Goal: Complete application form

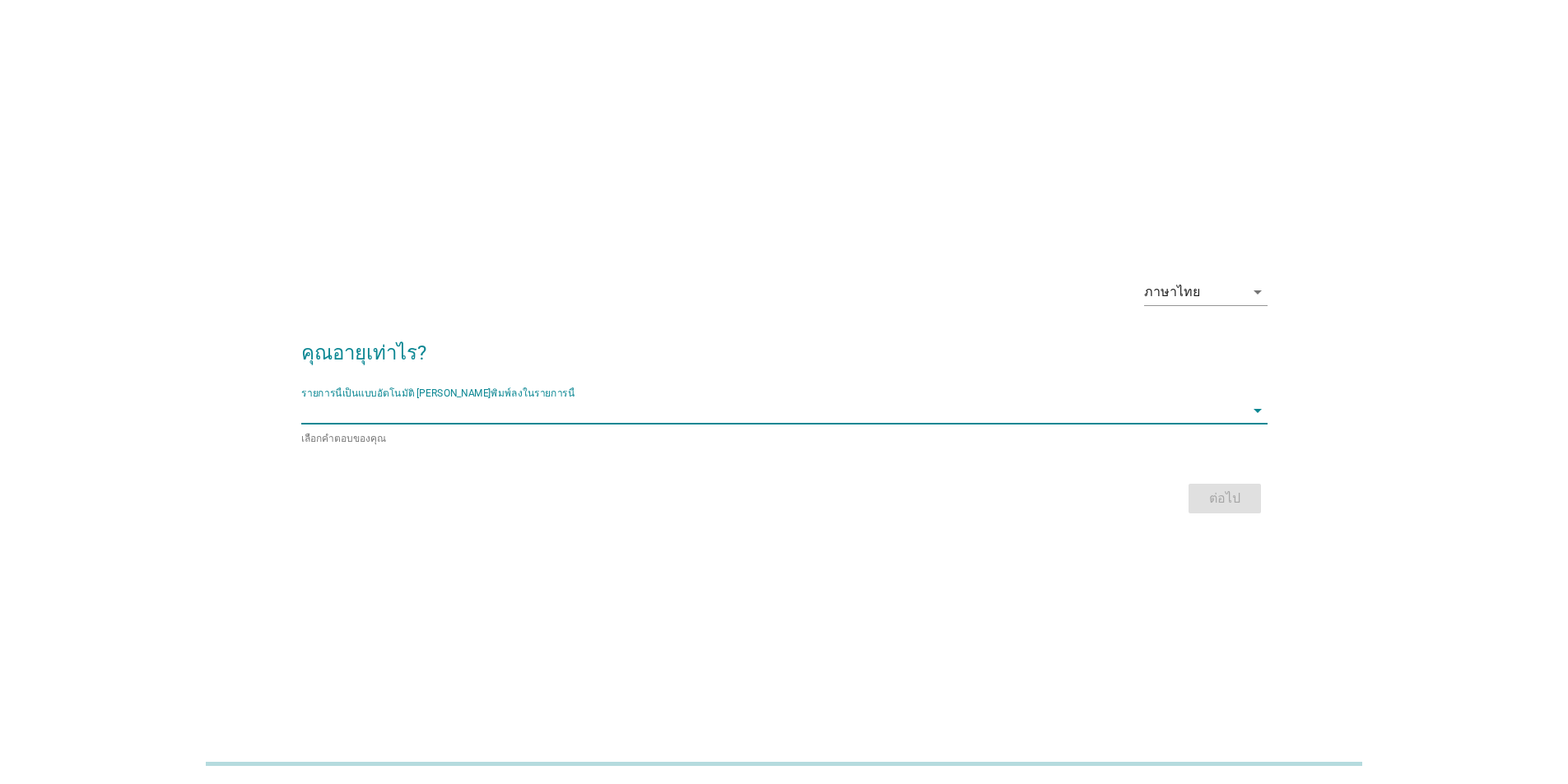
click at [533, 412] on input "รายการนี้เป็นแบบอัตโนมัติ คุณสามารถพิมพ์ลงในรายการนี้" at bounding box center [773, 411] width 943 height 26
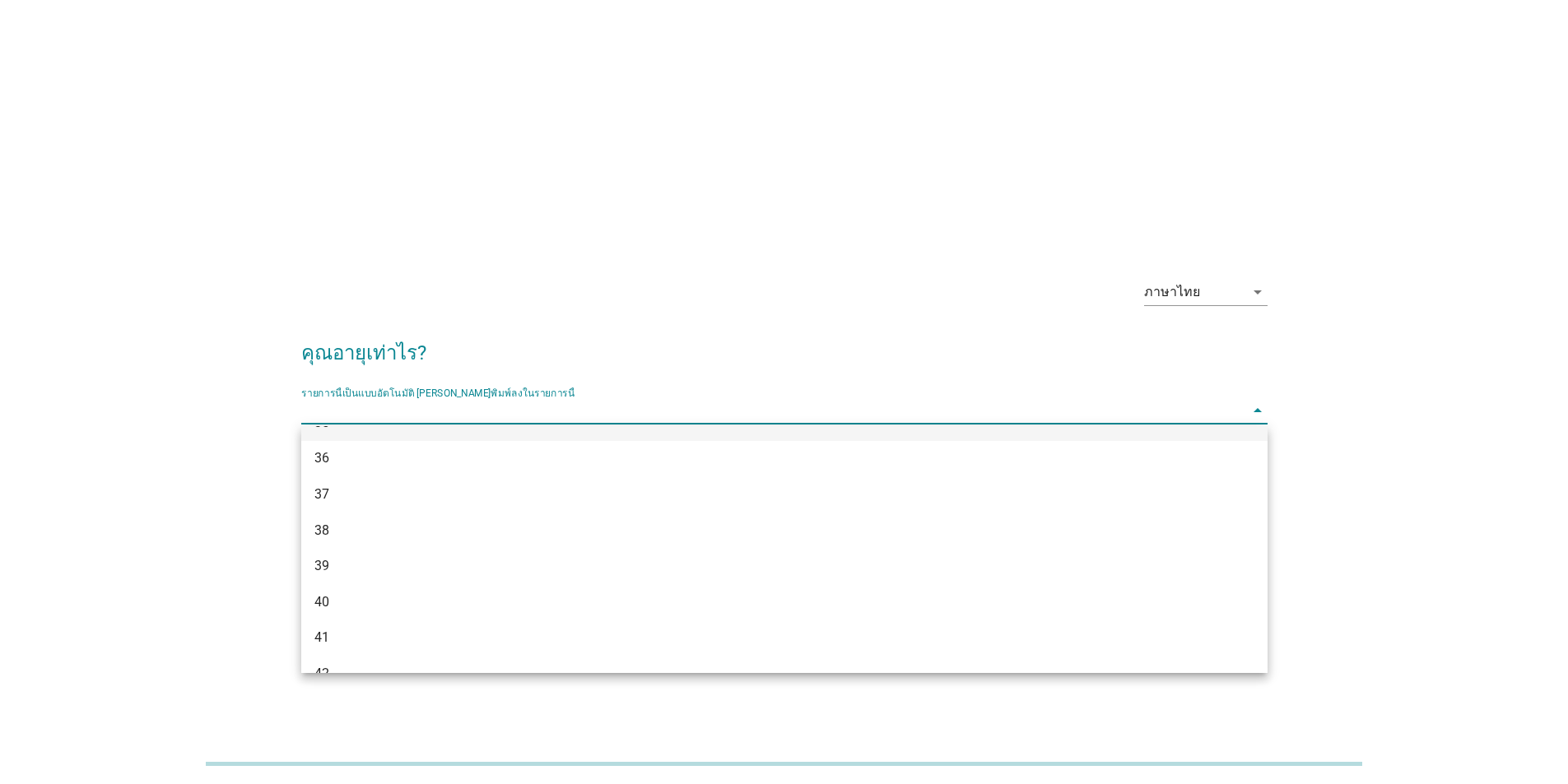
scroll to position [823, 0]
click at [448, 558] on div "44" at bounding box center [745, 560] width 862 height 19
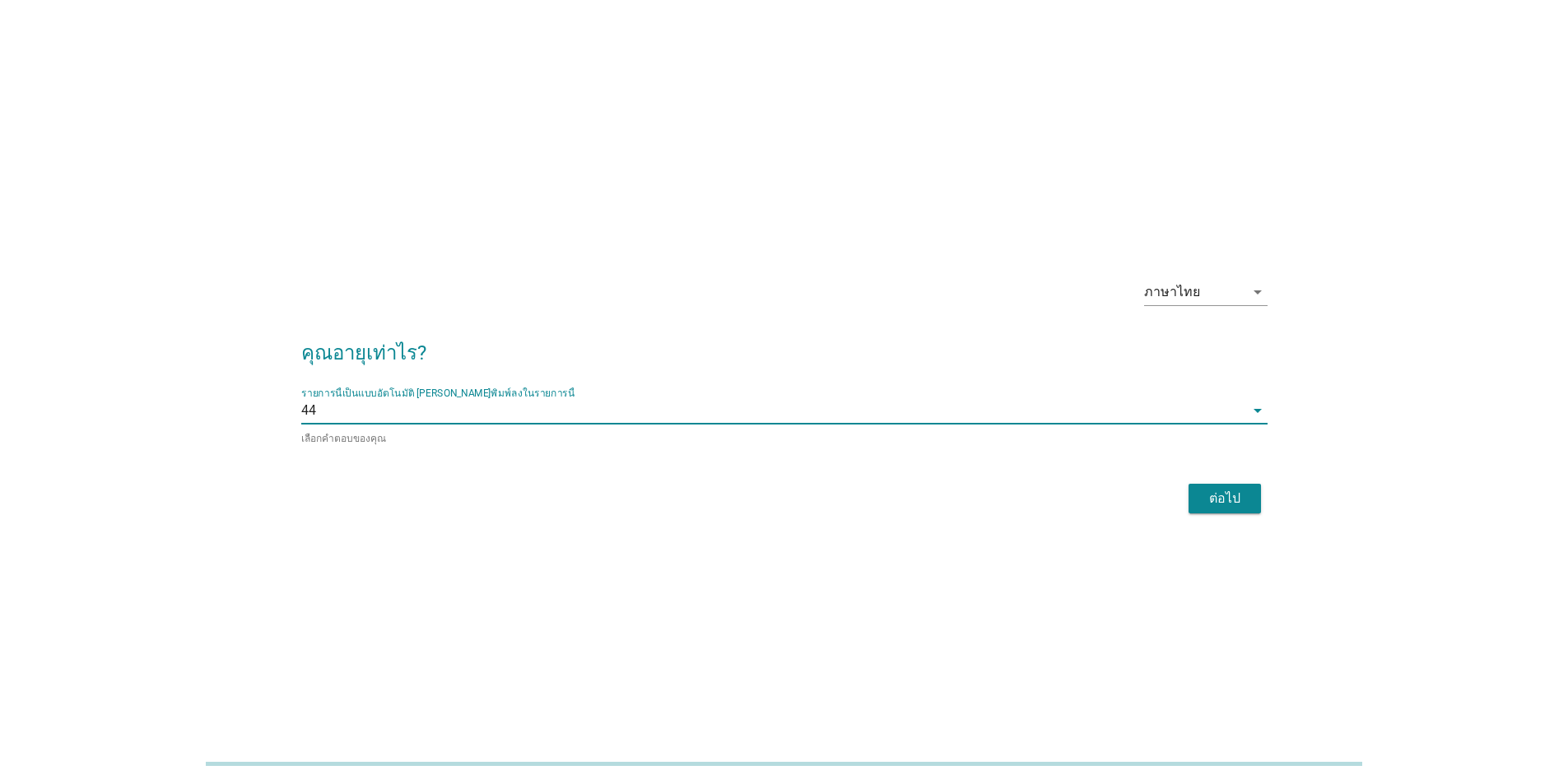
click at [1213, 497] on div "ต่อไป" at bounding box center [1225, 499] width 46 height 19
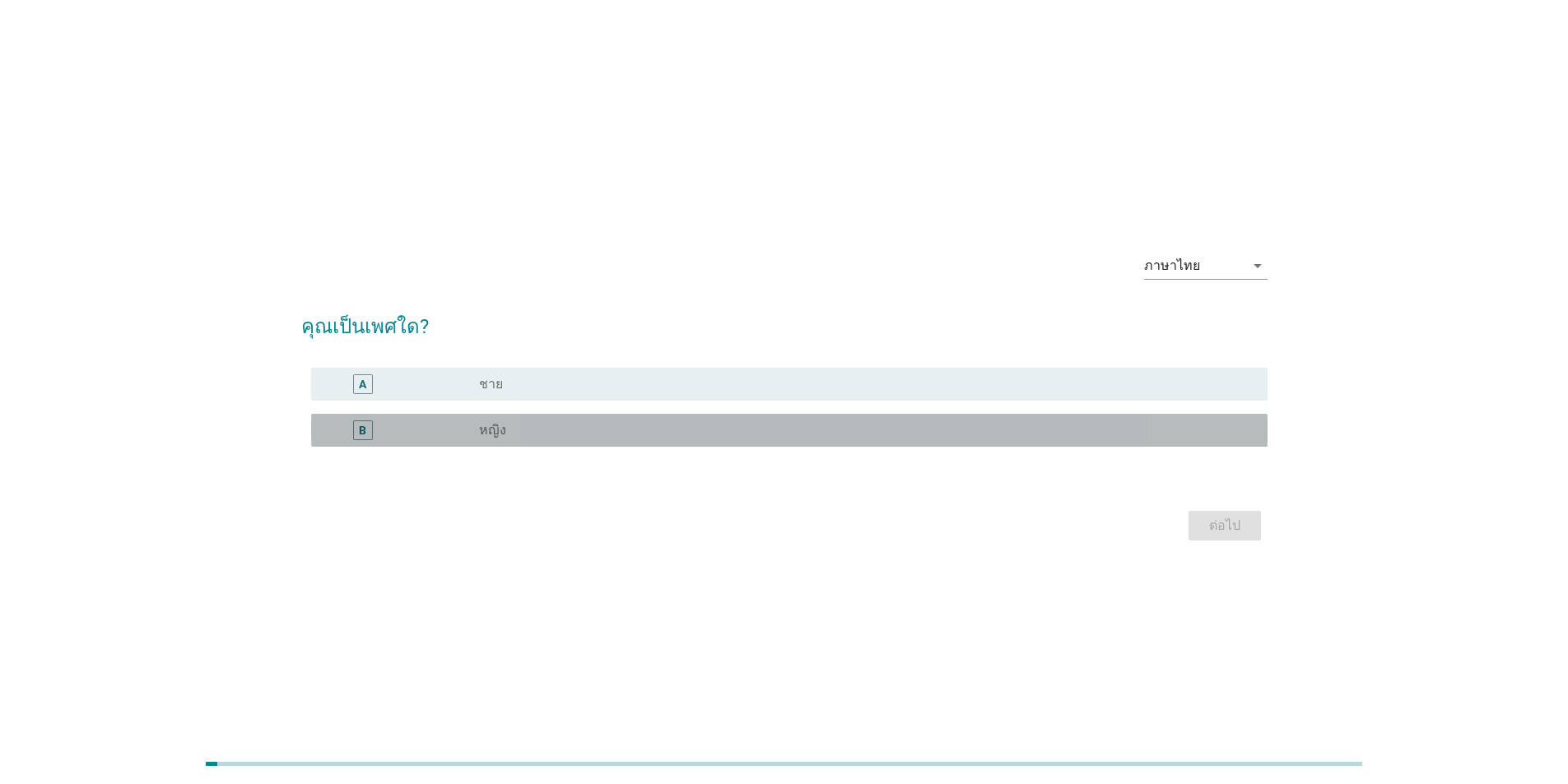
click at [493, 429] on label "หญิง" at bounding box center [492, 430] width 27 height 17
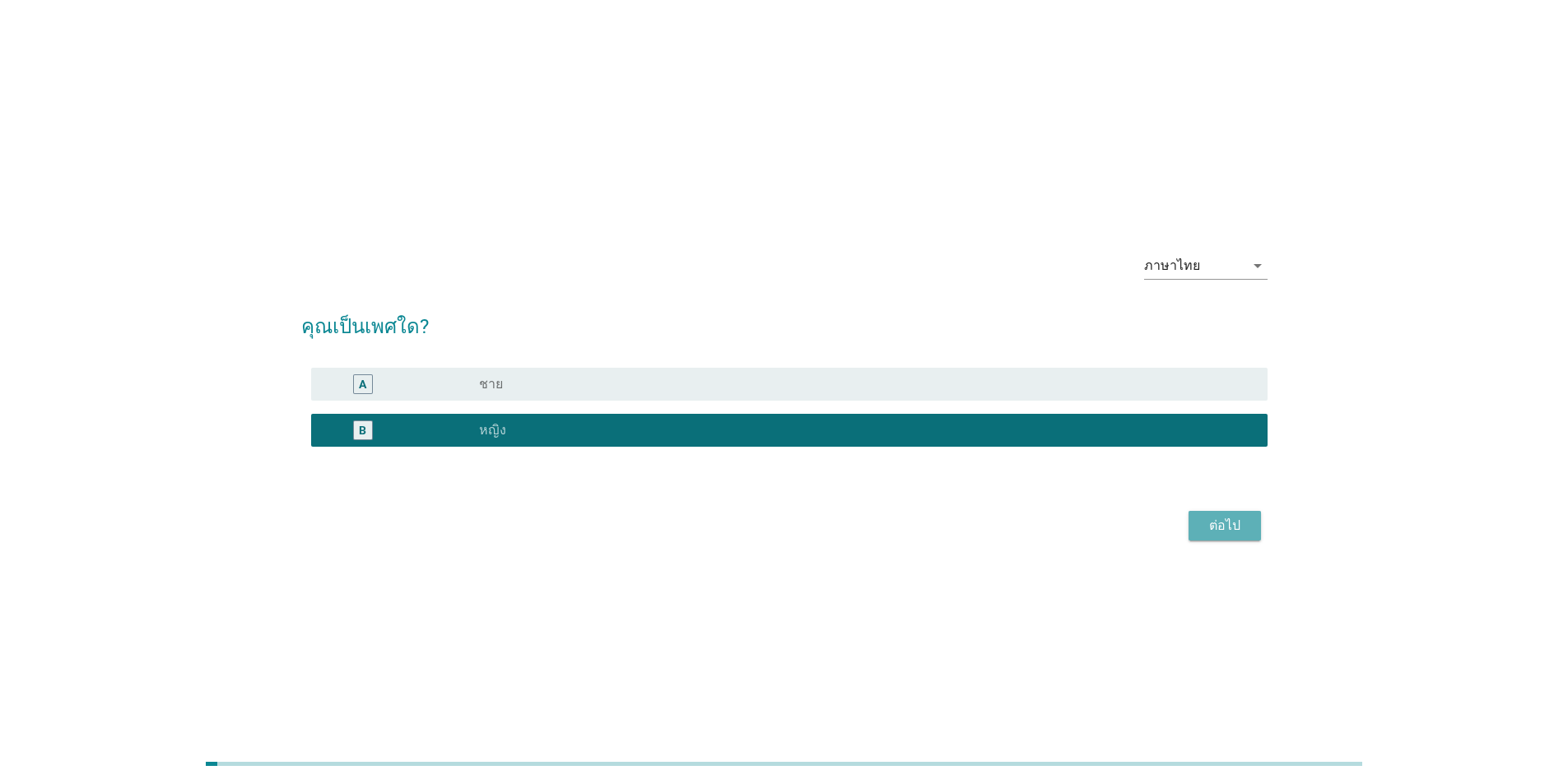
drag, startPoint x: 1224, startPoint y: 527, endPoint x: 1009, endPoint y: 540, distance: 215.4
click at [1223, 527] on div "ต่อไป" at bounding box center [1225, 526] width 46 height 19
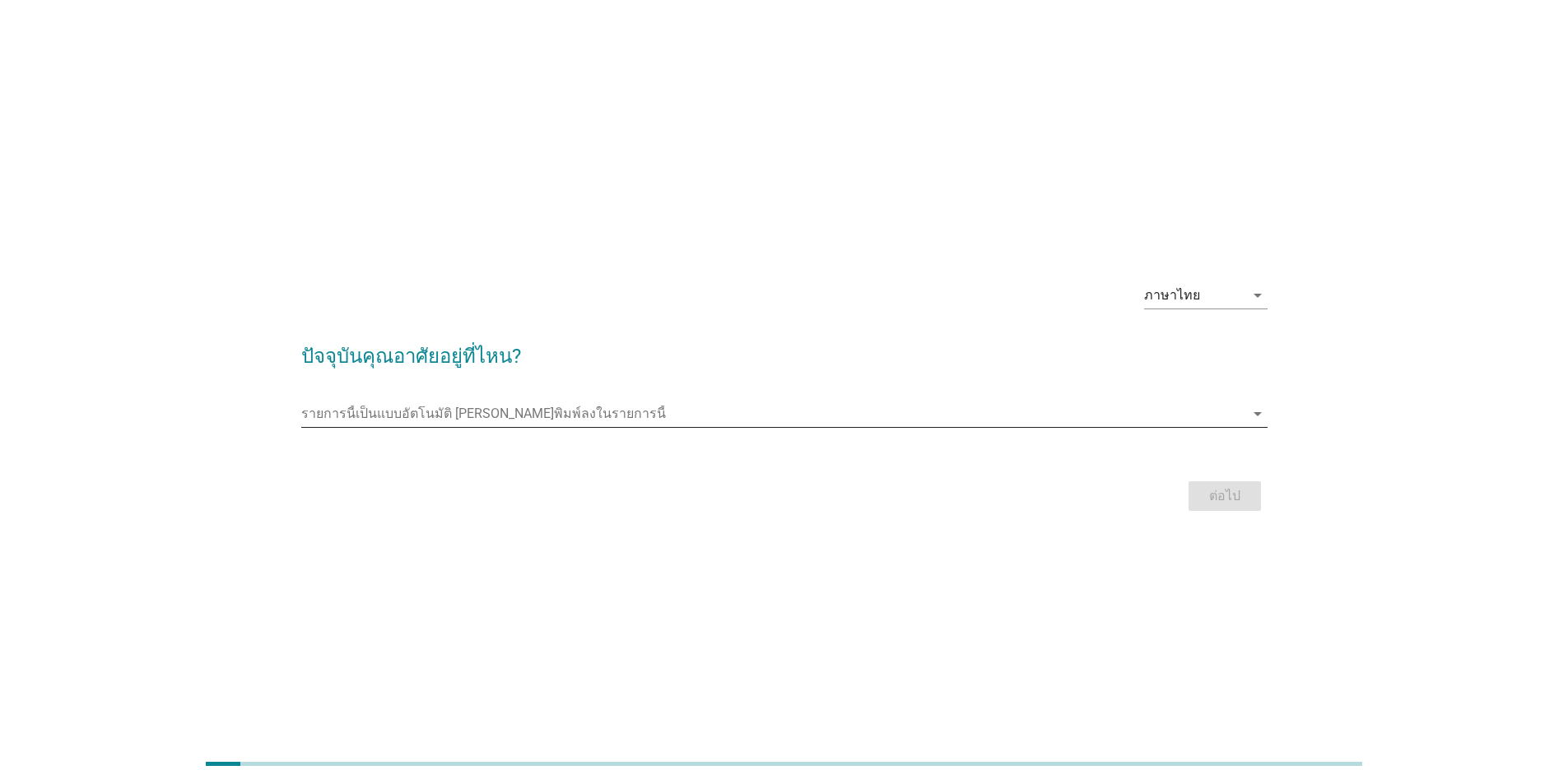
click at [606, 414] on input "รายการนี้เป็นแบบอัตโนมัติ คุณสามารถพิมพ์ลงในรายการนี้" at bounding box center [773, 414] width 943 height 26
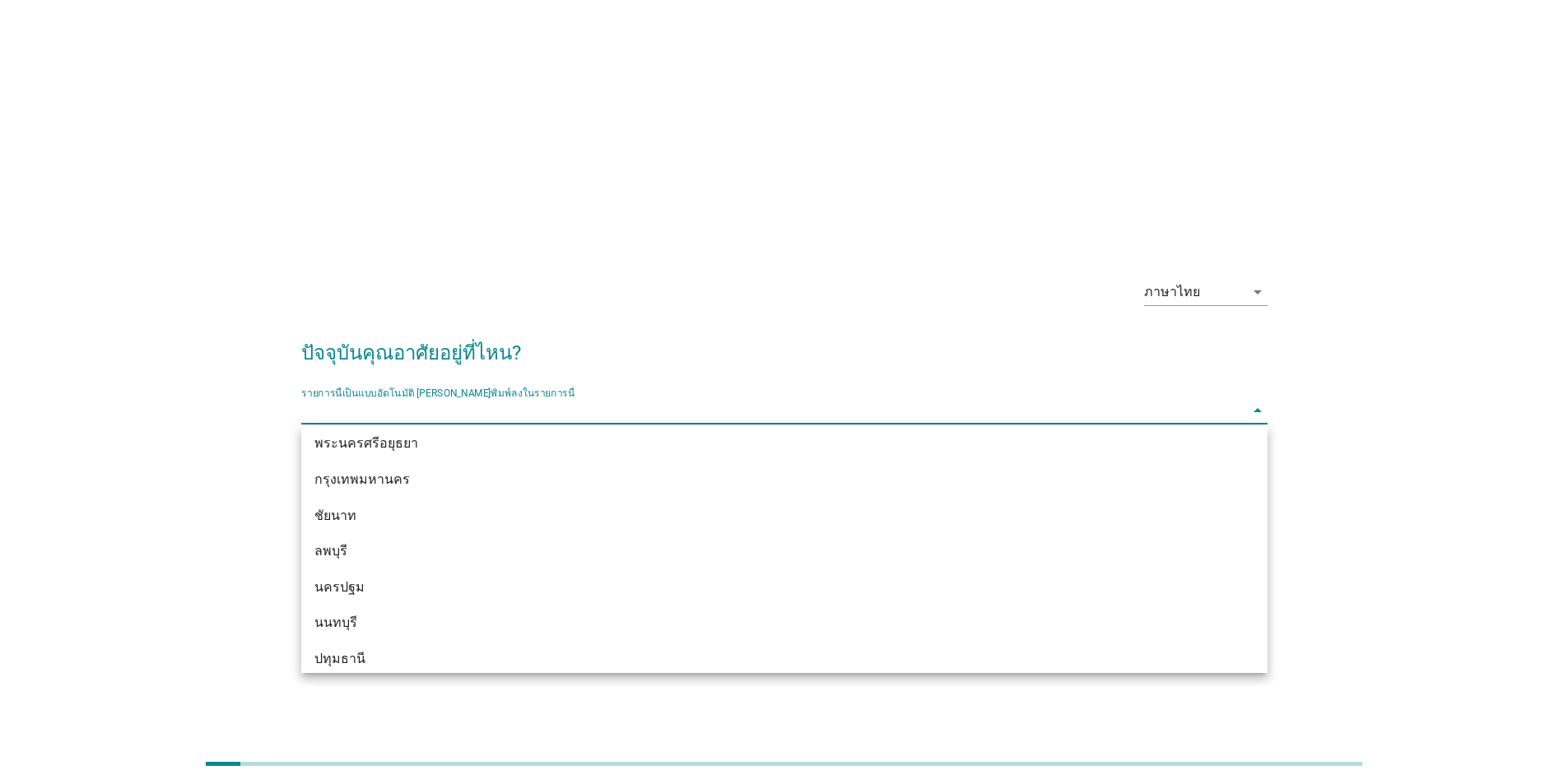
scroll to position [1399, 0]
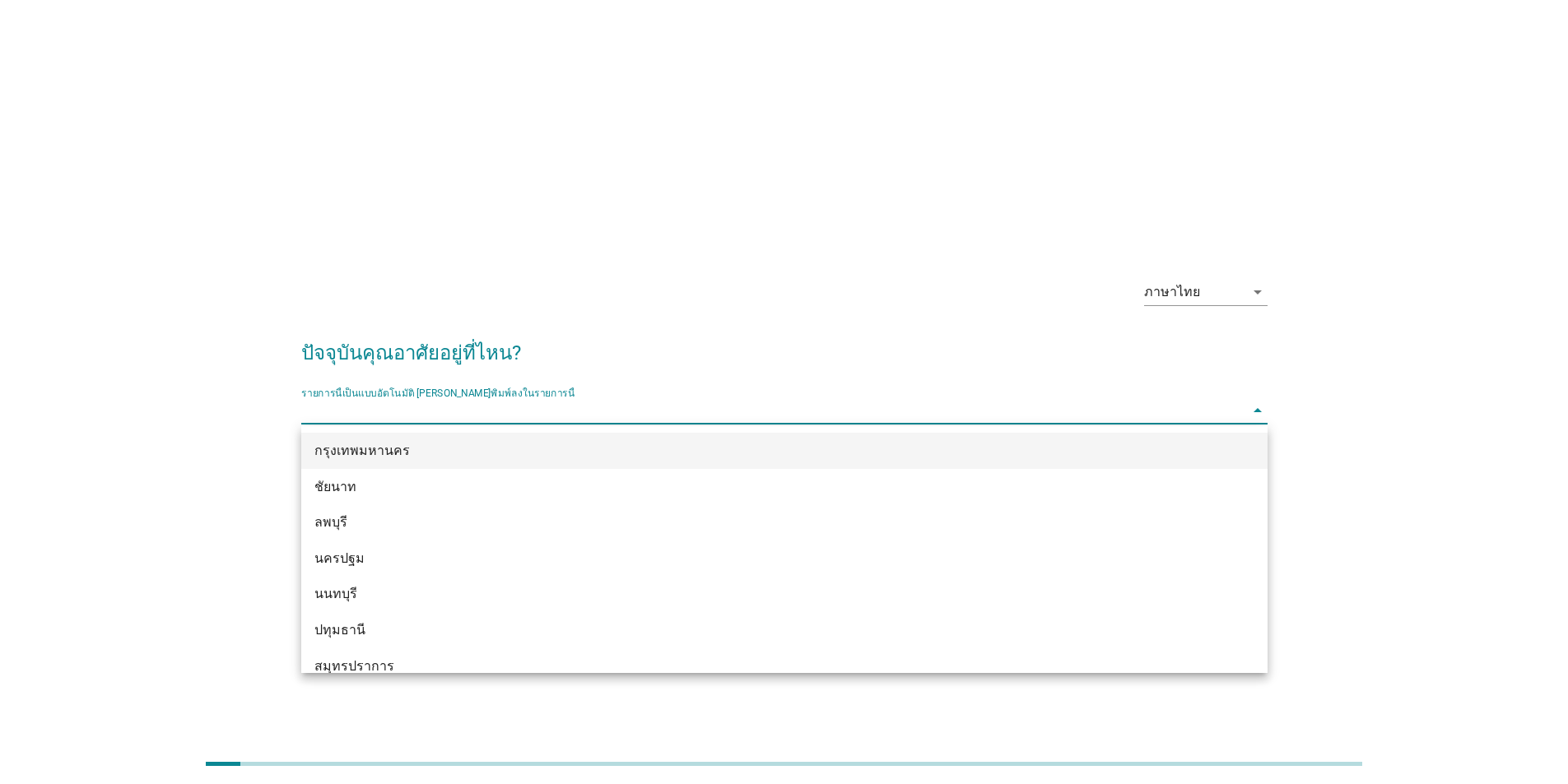
click at [430, 459] on div "กรุงเทพมหานคร" at bounding box center [745, 450] width 862 height 19
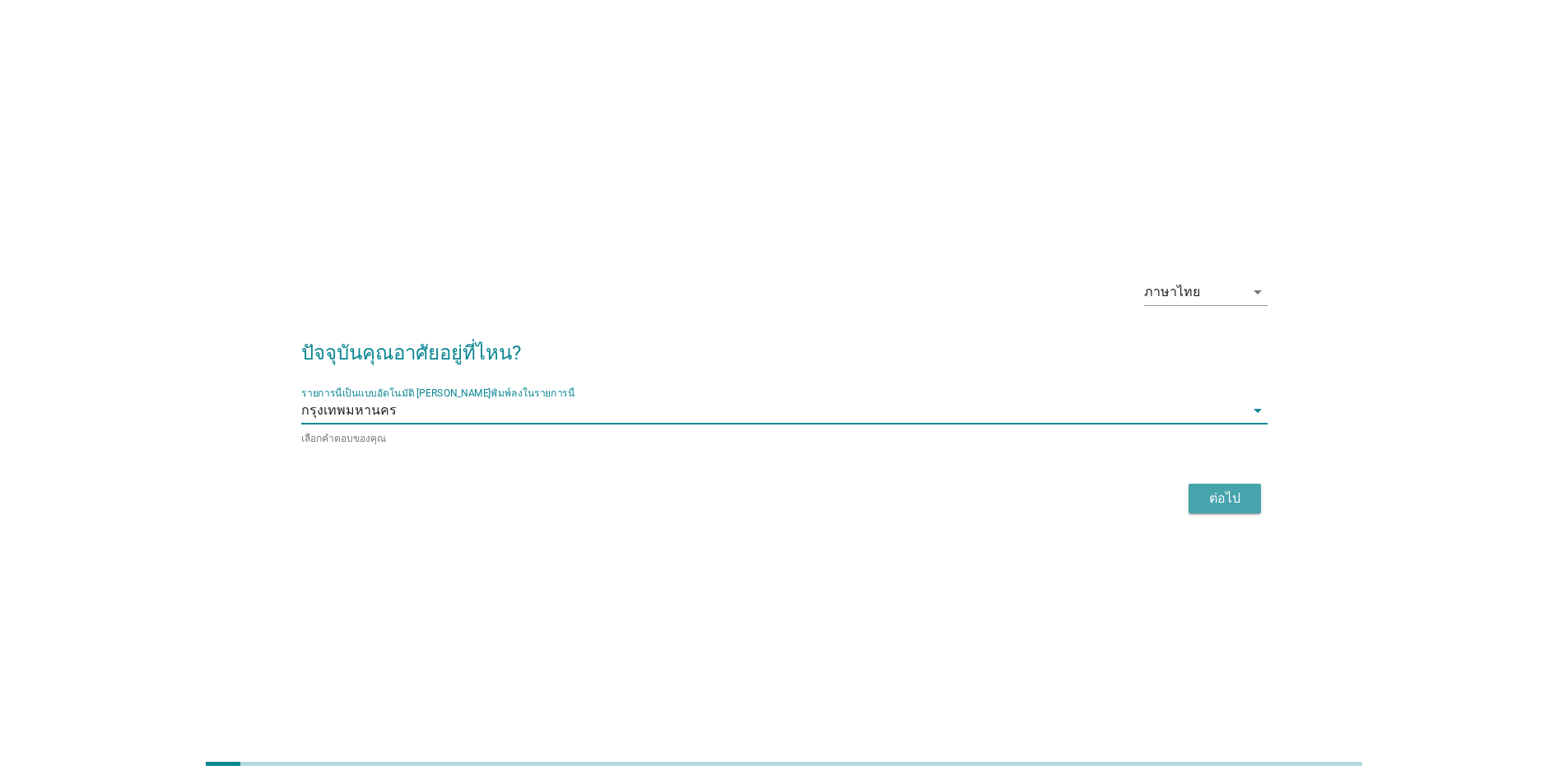
click at [1226, 496] on div "ต่อไป" at bounding box center [1225, 499] width 46 height 19
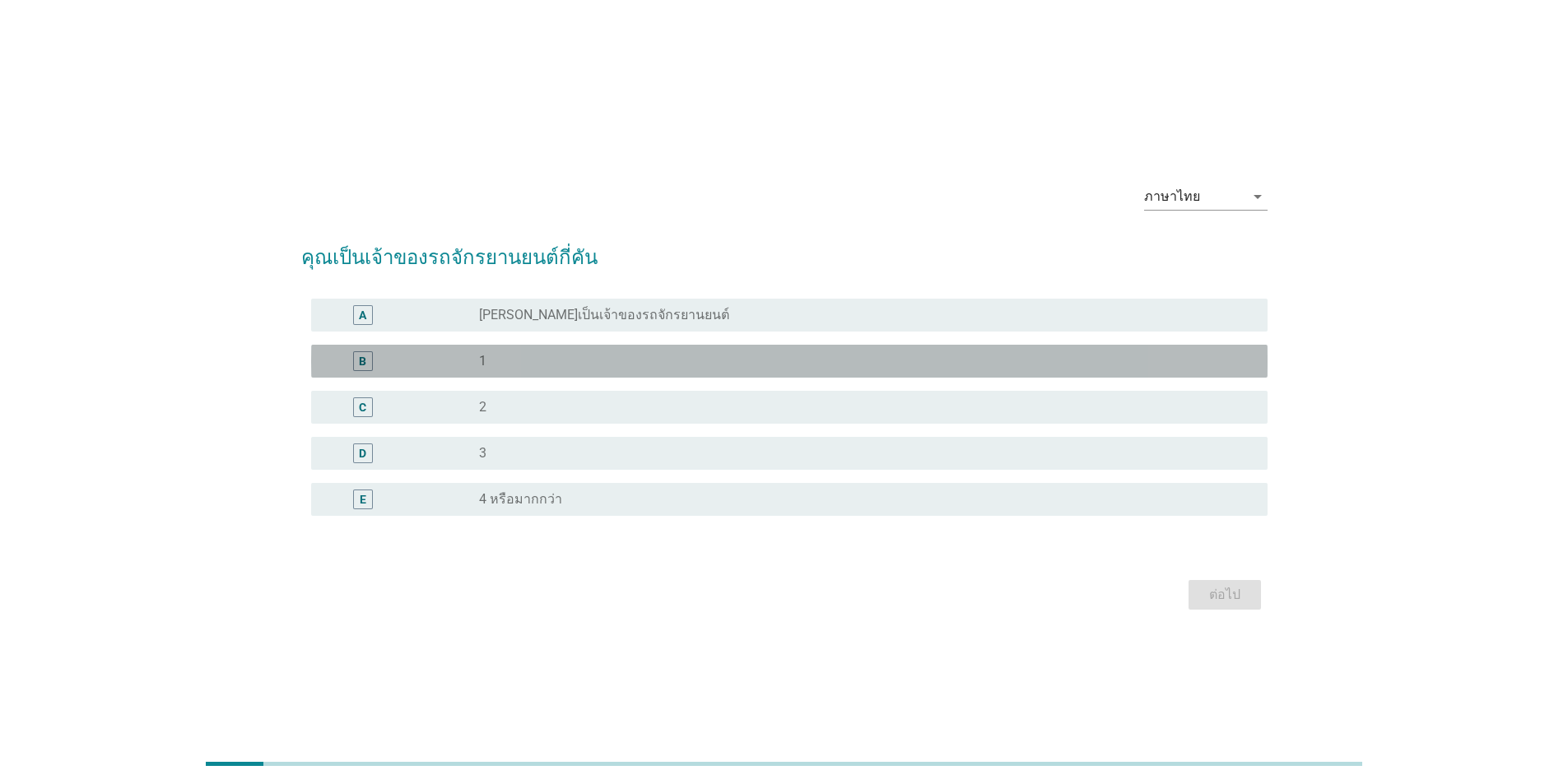
click at [444, 363] on div "B" at bounding box center [401, 361] width 155 height 19
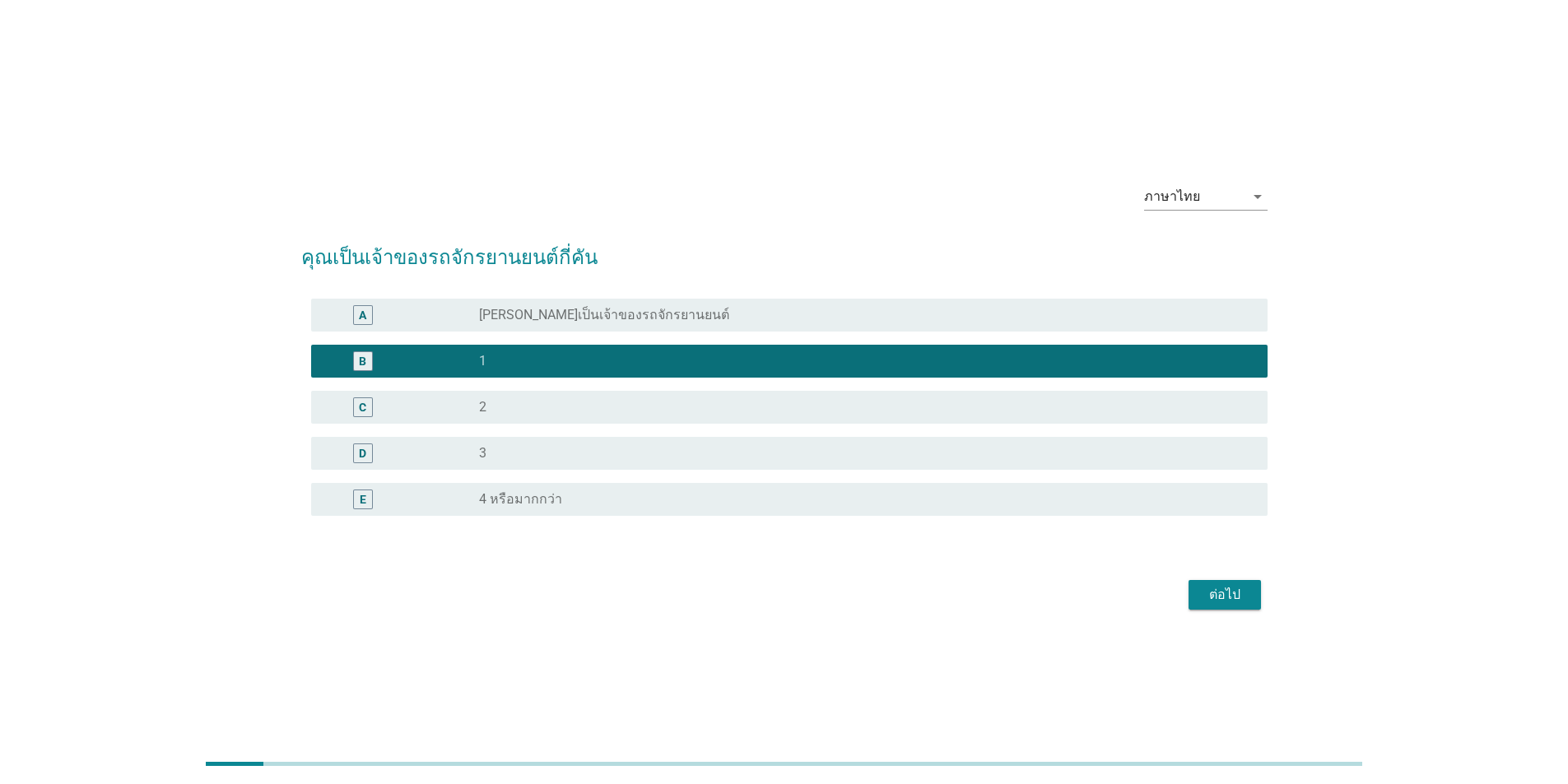
click at [1224, 595] on div "ต่อไป" at bounding box center [1225, 594] width 46 height 19
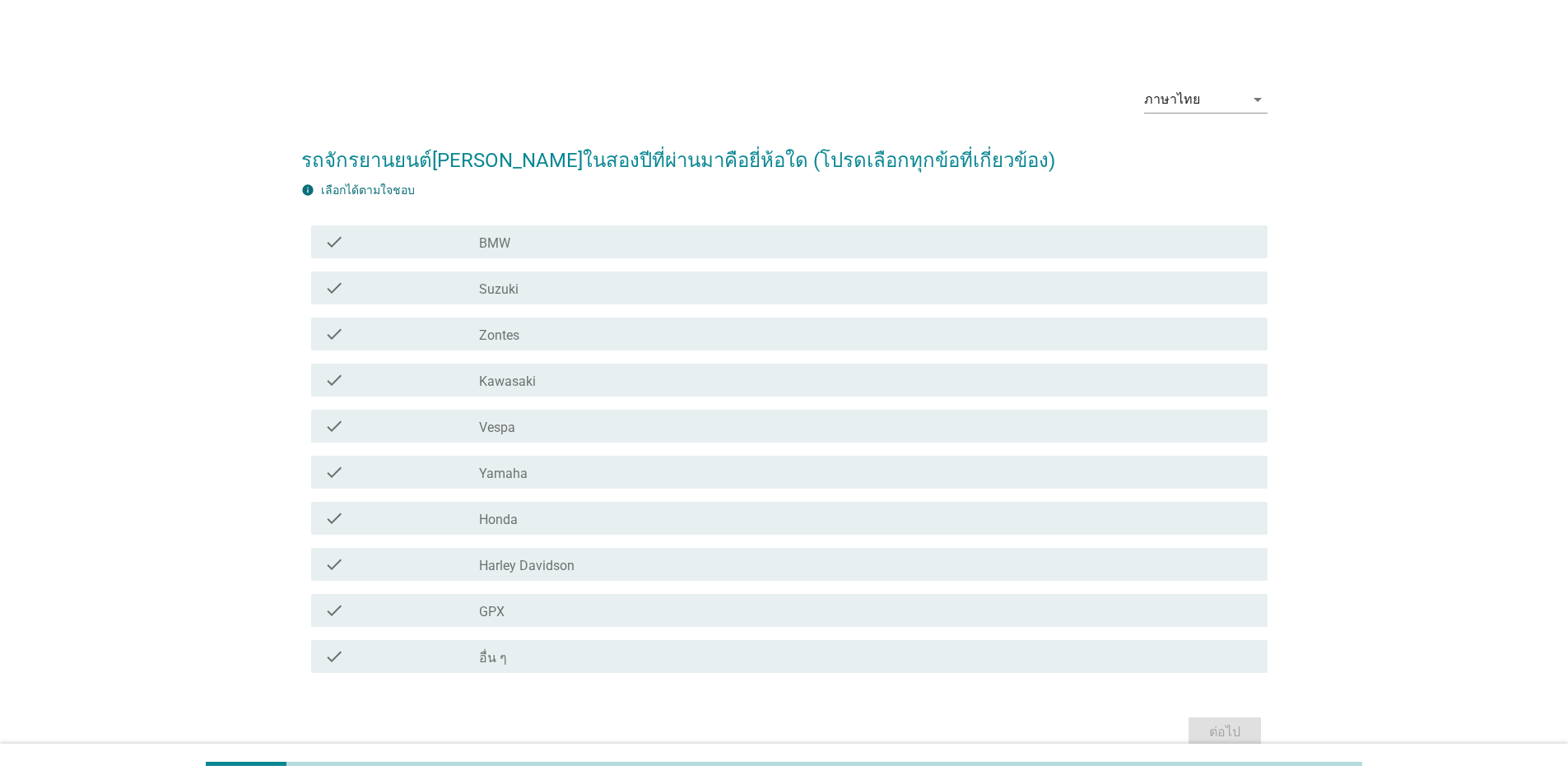
click at [538, 518] on div "check_box_outline_blank Honda" at bounding box center [866, 518] width 776 height 19
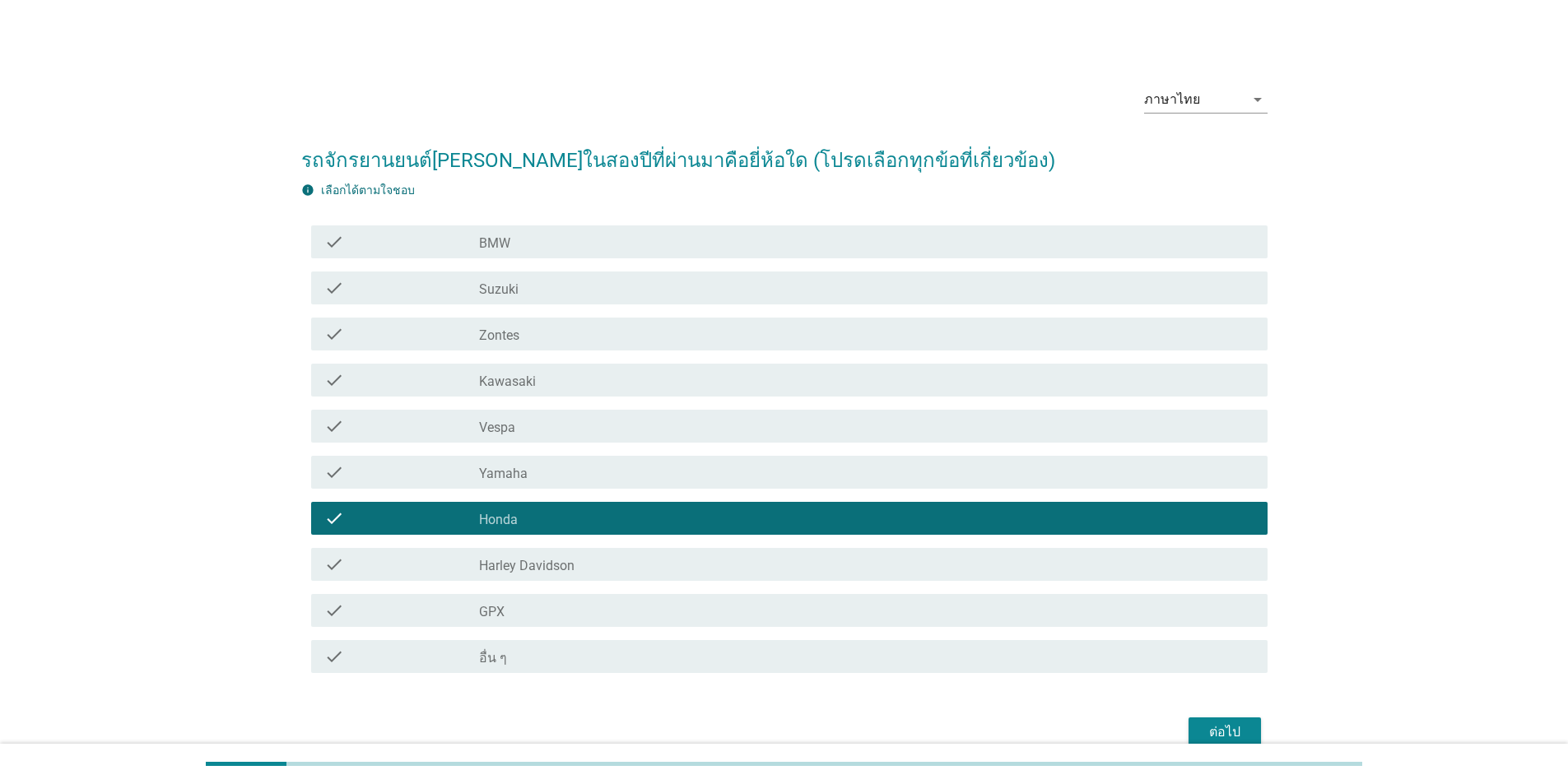
click at [1240, 731] on div "ต่อไป" at bounding box center [1225, 732] width 46 height 19
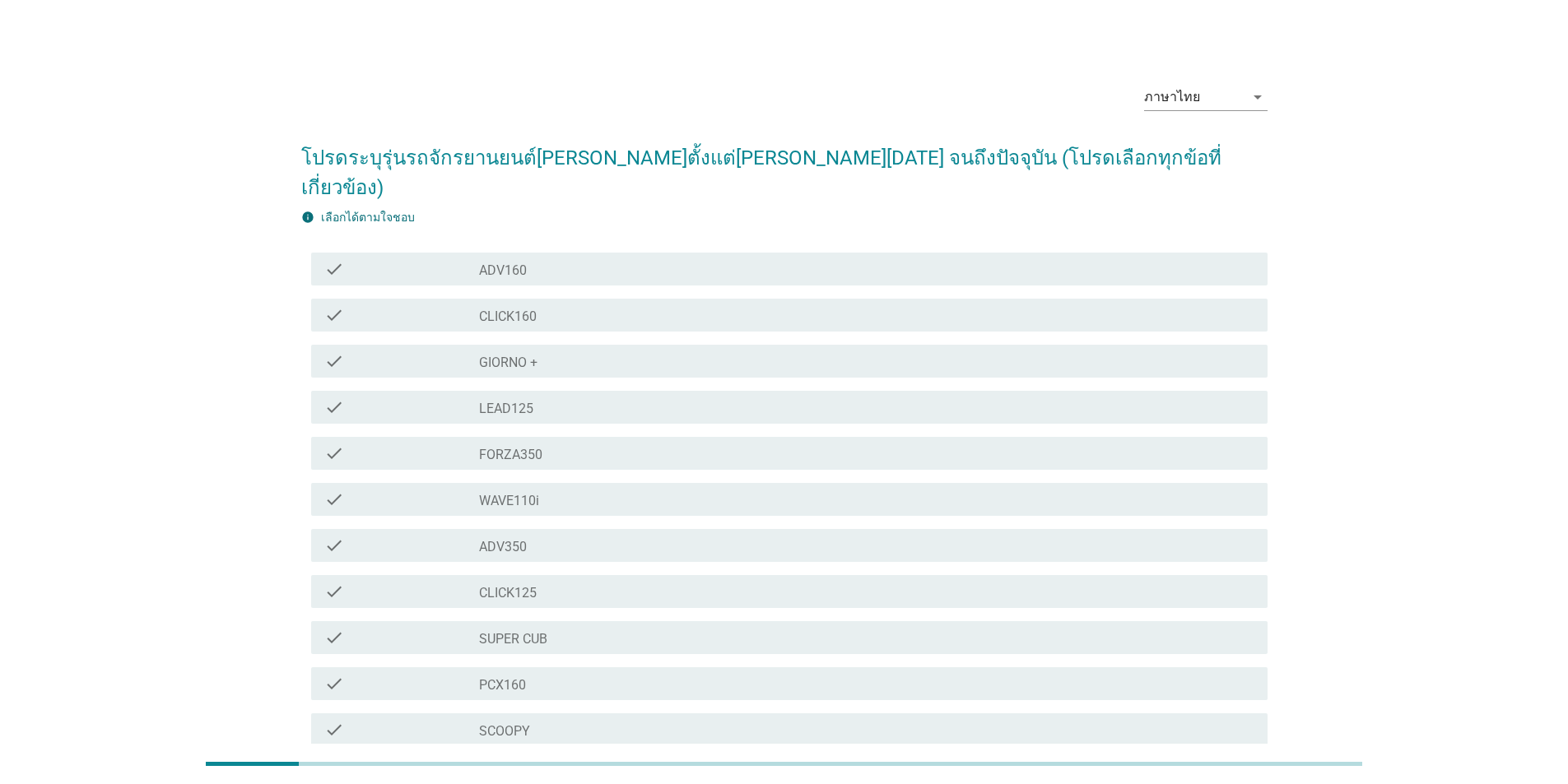
scroll to position [0, 0]
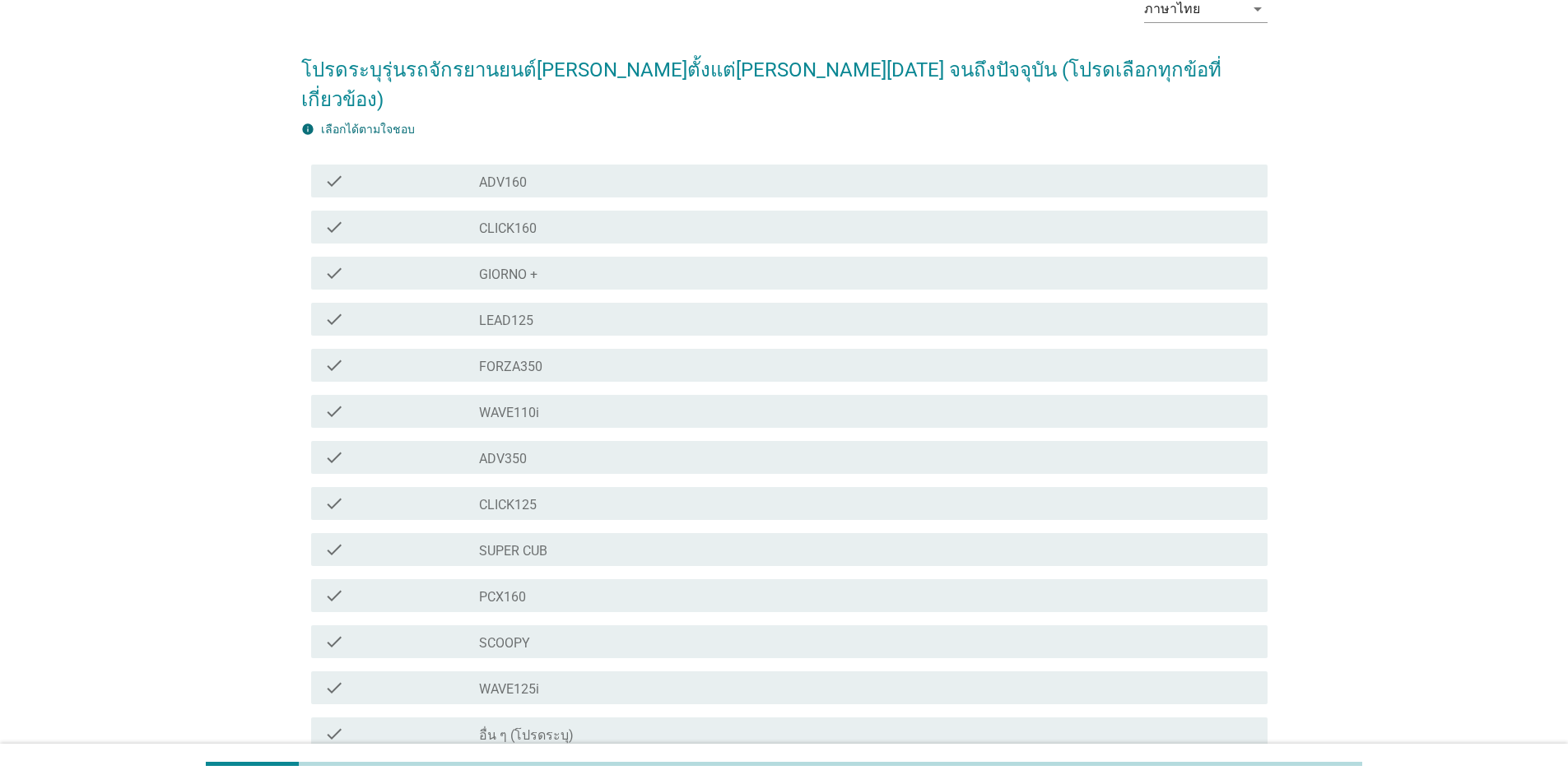
scroll to position [219, 0]
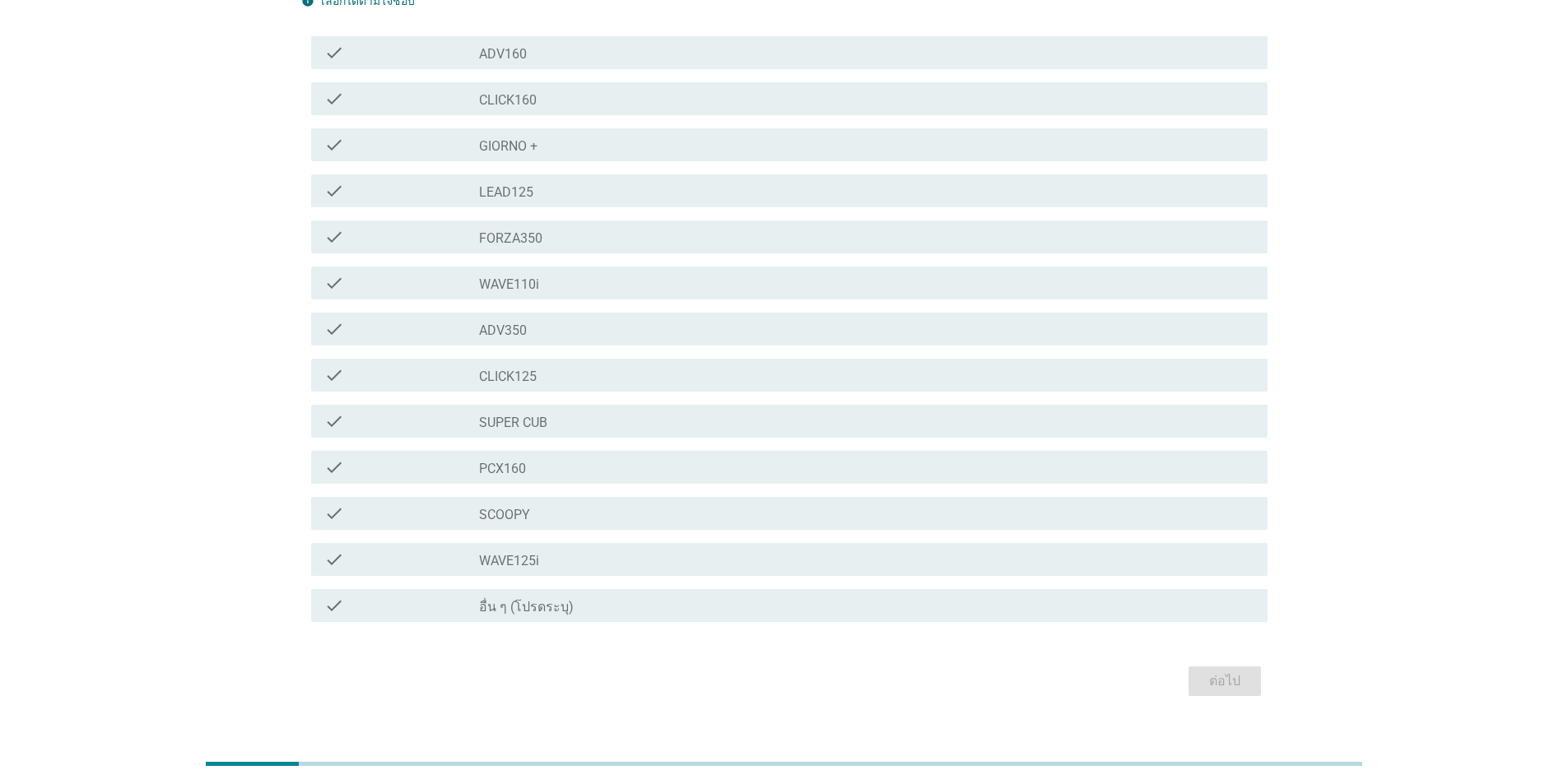
click at [517, 599] on label "อื่น ๆ (โปรดระบุ)" at bounding box center [526, 607] width 95 height 17
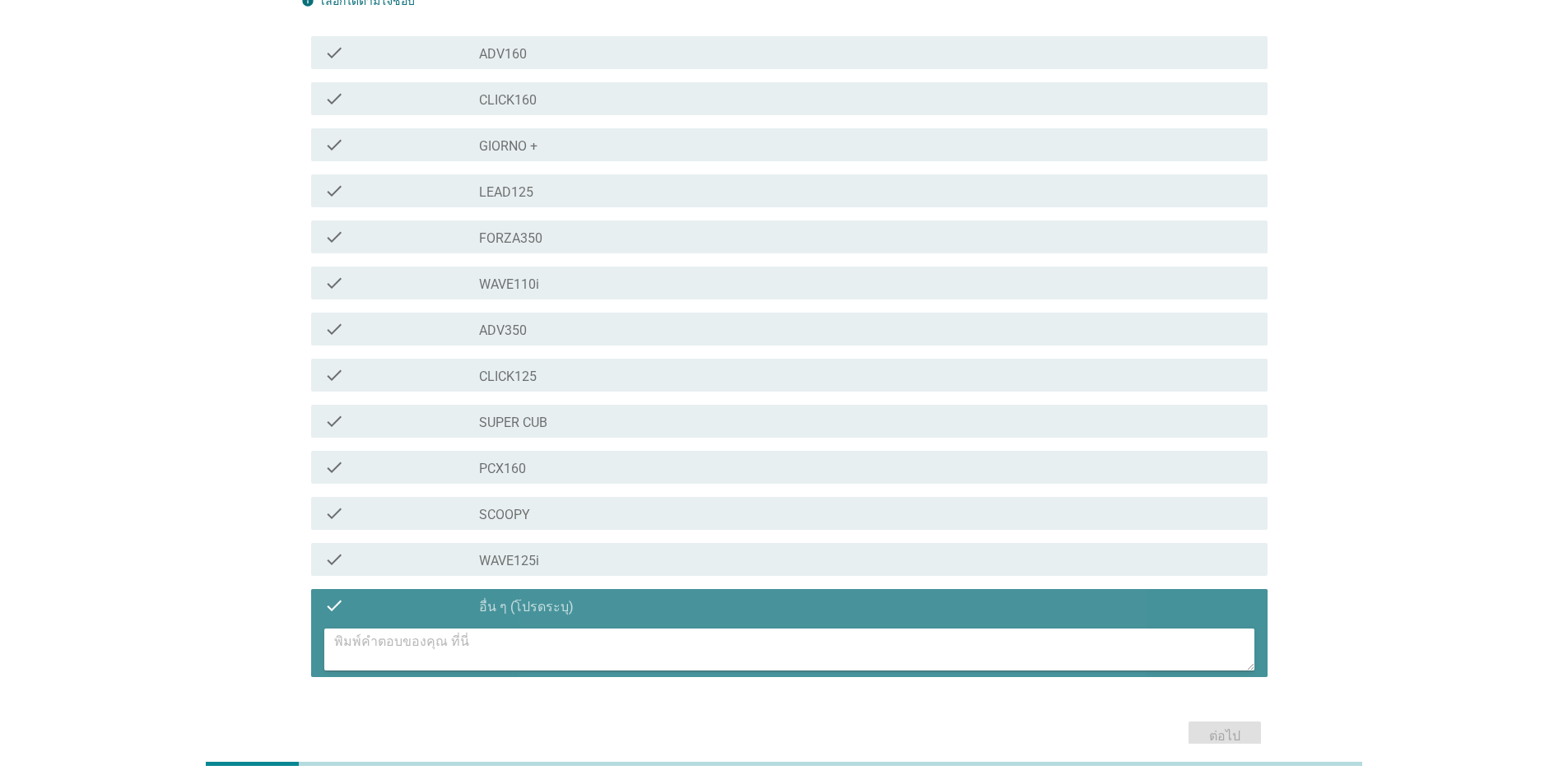
click at [400, 629] on textarea at bounding box center [795, 650] width 921 height 42
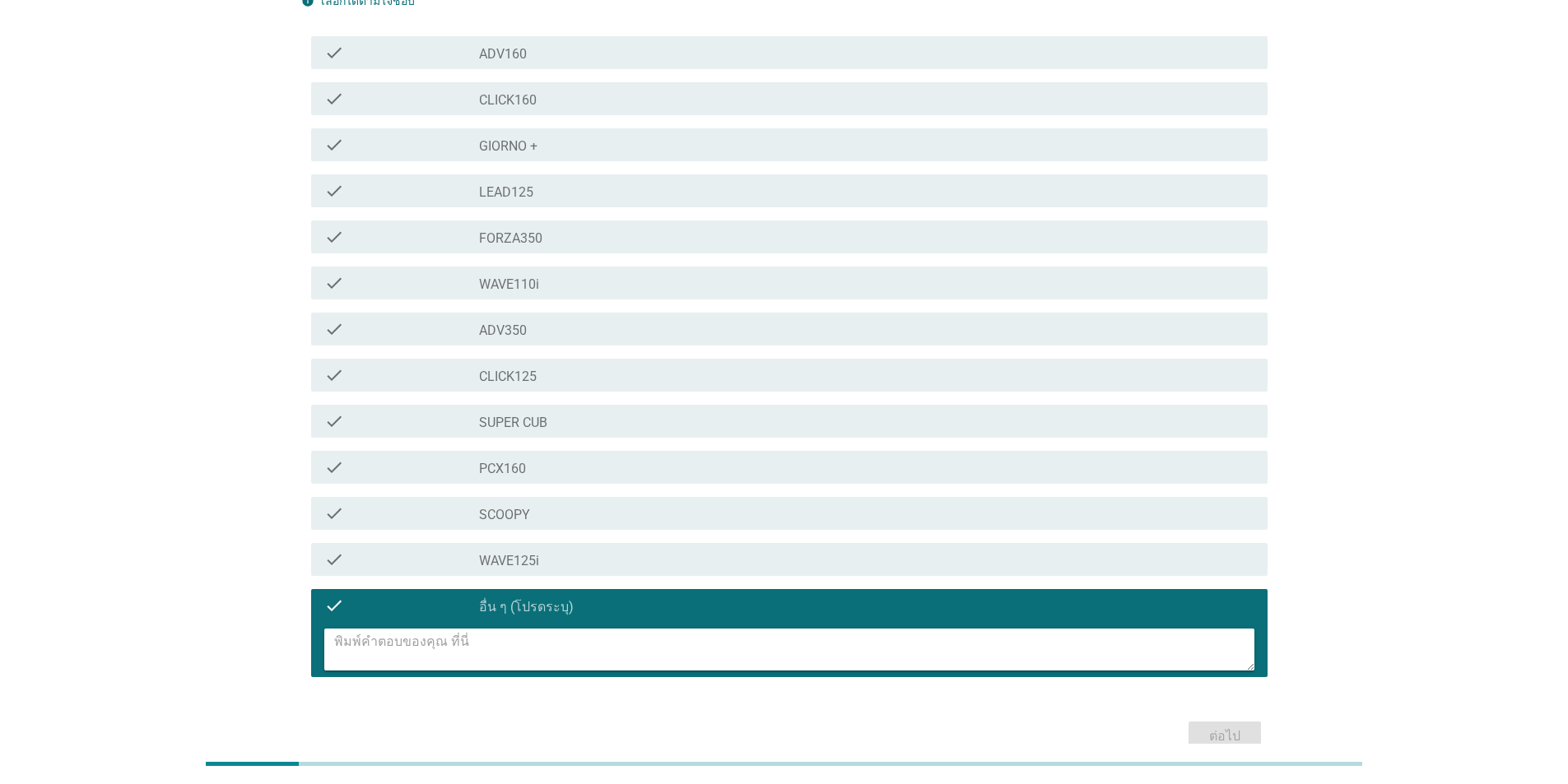
type textarea "w"
type textarea "[PERSON_NAME]ซื้อ"
click at [1203, 727] on div "ต่อไป" at bounding box center [1225, 737] width 46 height 19
